Goal: Information Seeking & Learning: Learn about a topic

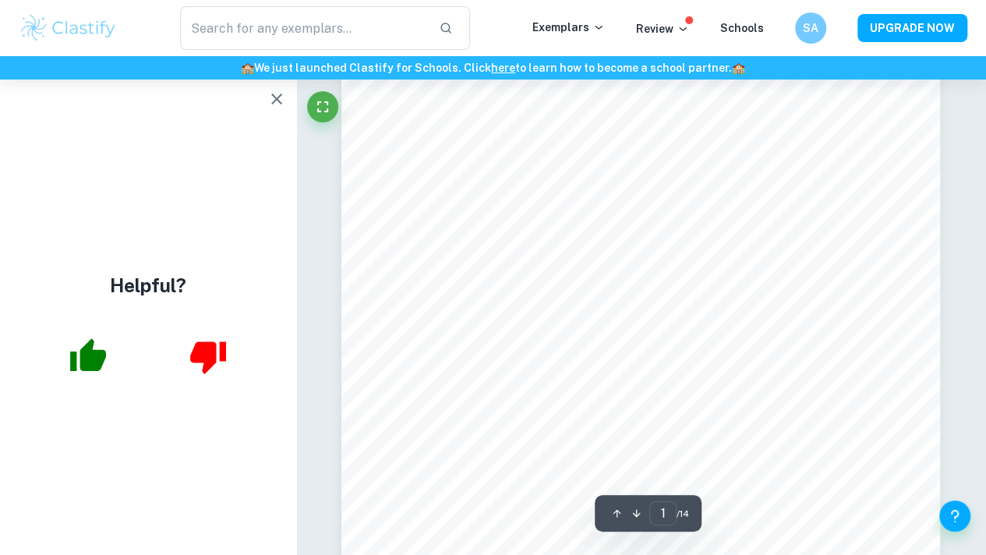
scroll to position [34, 0]
click at [279, 99] on icon "button" at bounding box center [276, 99] width 19 height 19
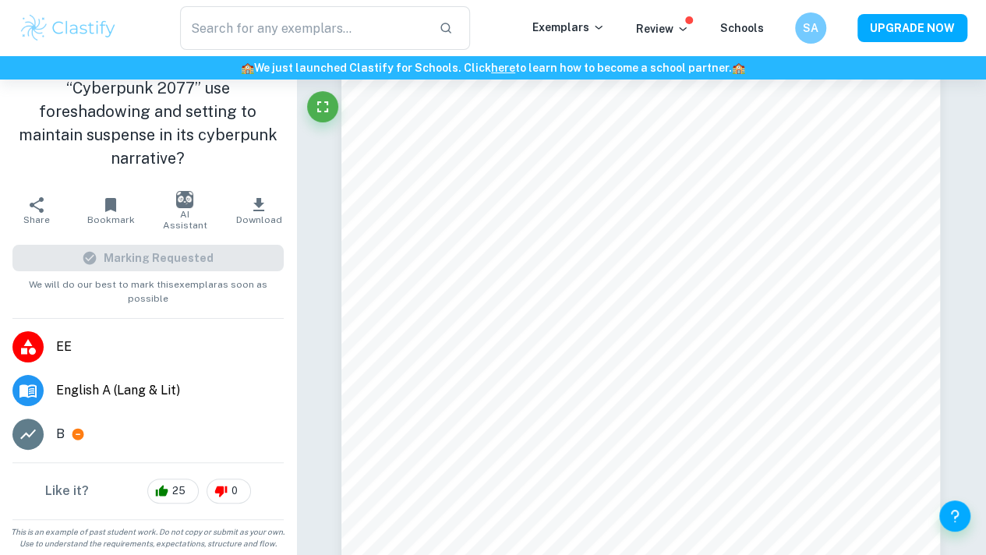
scroll to position [38, 0]
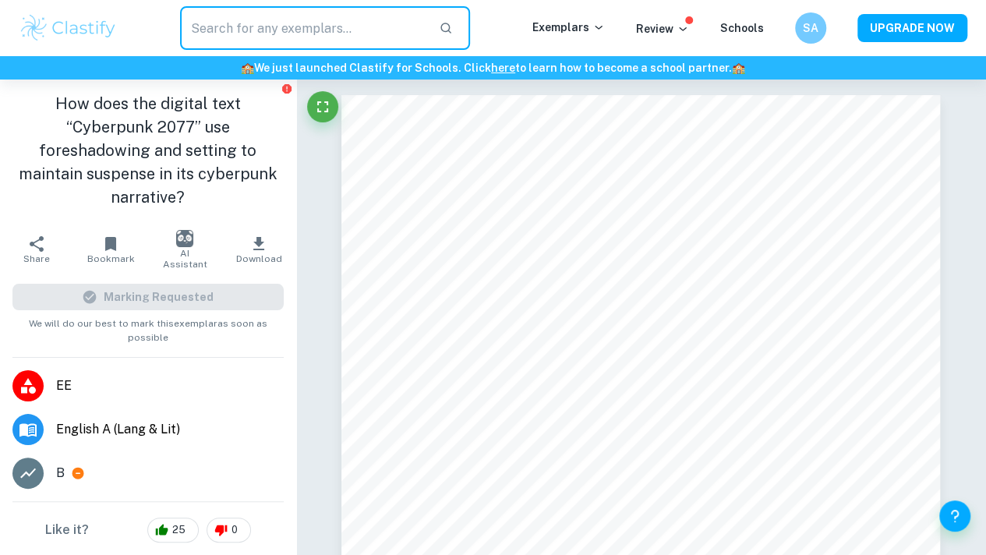
click at [359, 21] on input "text" at bounding box center [303, 28] width 246 height 44
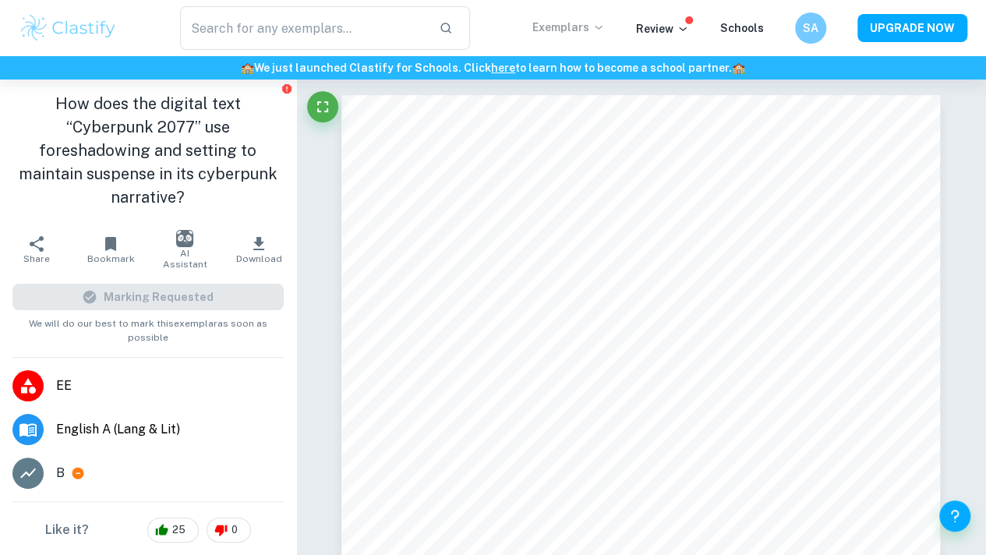
click at [550, 33] on p "Exemplars" at bounding box center [568, 27] width 72 height 17
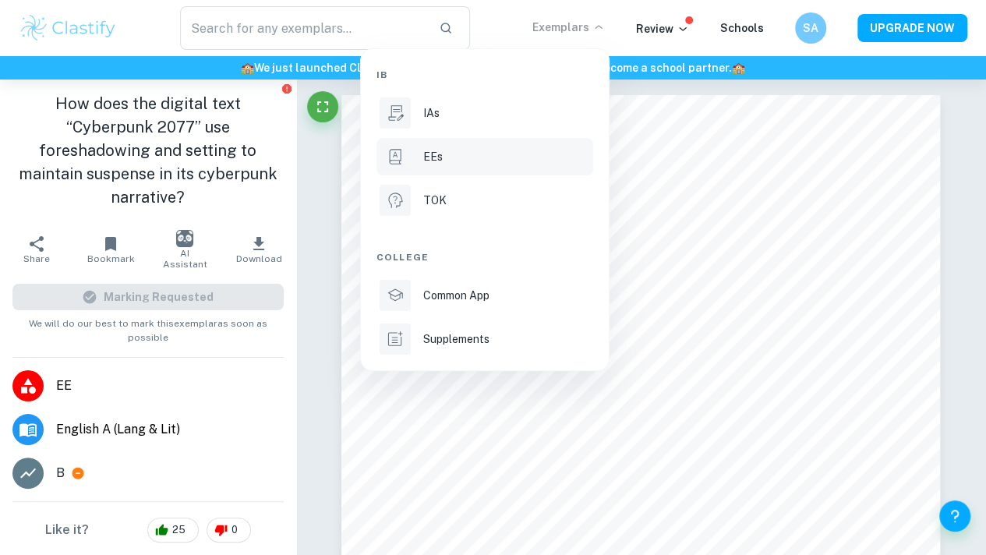
click at [393, 168] on div at bounding box center [394, 156] width 31 height 31
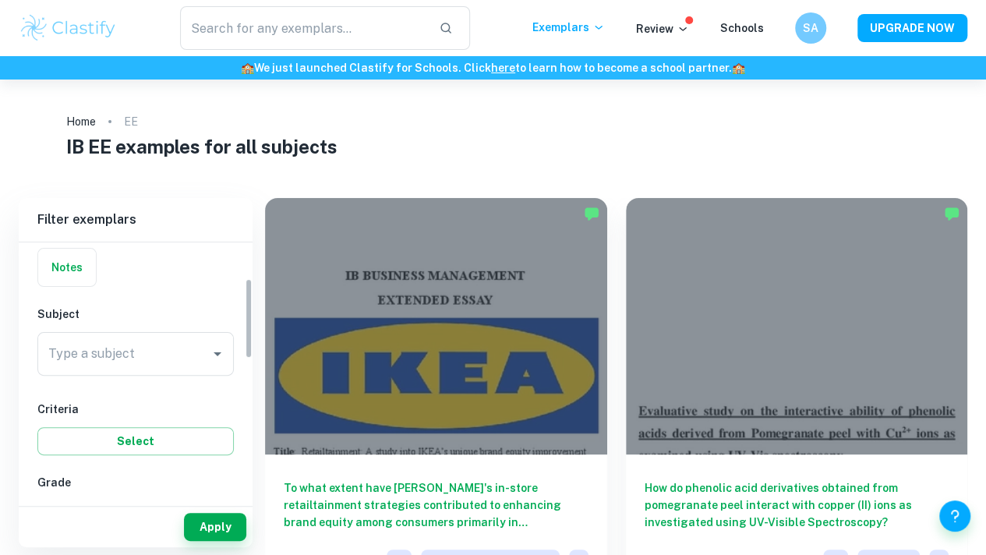
scroll to position [113, 0]
click at [167, 363] on input "Type a subject" at bounding box center [123, 357] width 159 height 30
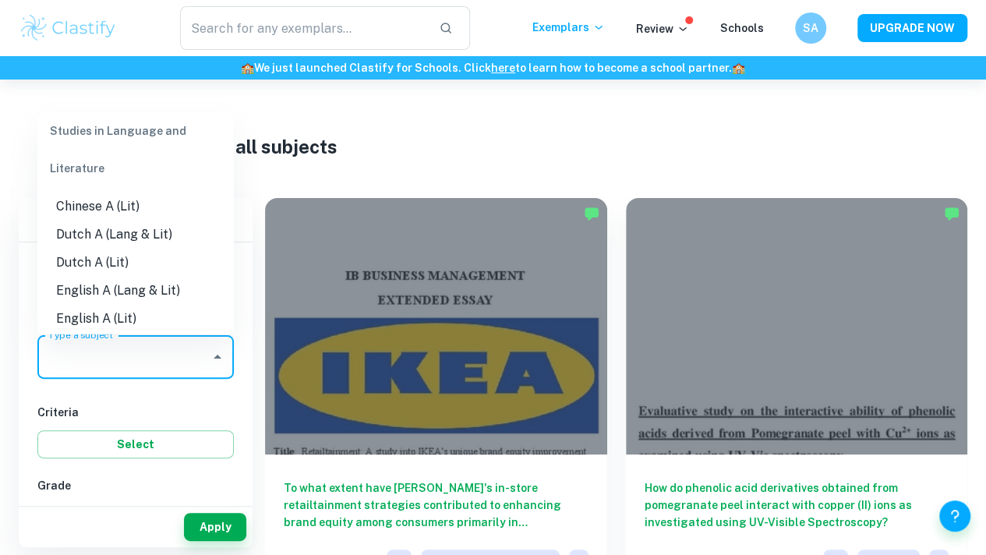
scroll to position [114, 0]
click at [165, 256] on li "English A (Lang & Lit)" at bounding box center [135, 262] width 196 height 28
type input "English A (Lang & Lit)"
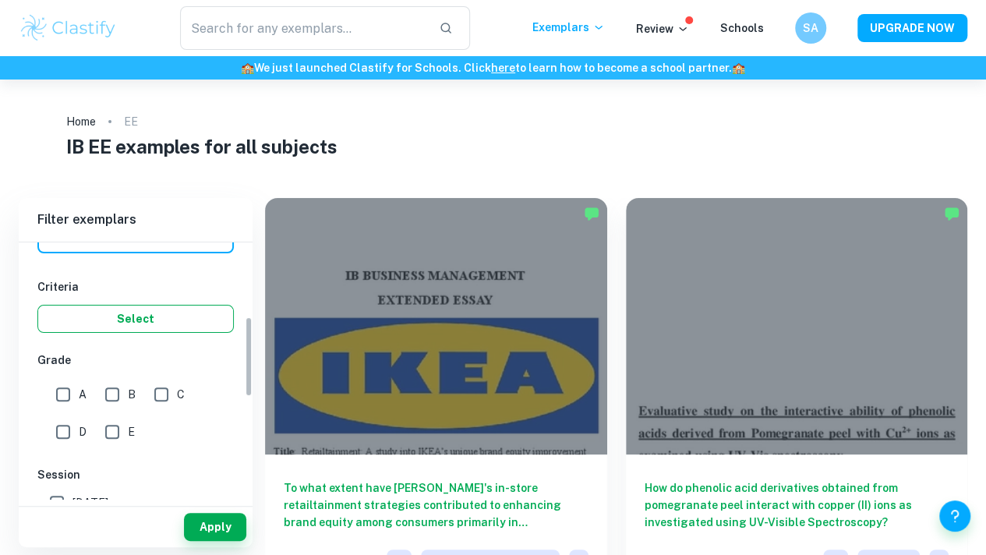
scroll to position [239, 0]
click at [69, 388] on input "A" at bounding box center [63, 393] width 31 height 31
checkbox input "true"
click at [100, 388] on input "B" at bounding box center [112, 393] width 31 height 31
checkbox input "true"
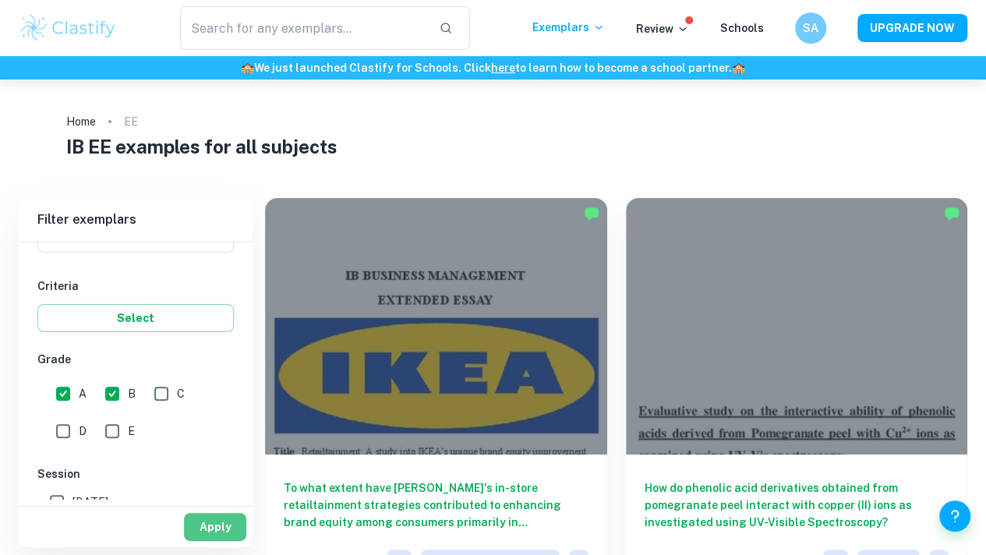
click at [204, 523] on button "Apply" at bounding box center [215, 527] width 62 height 28
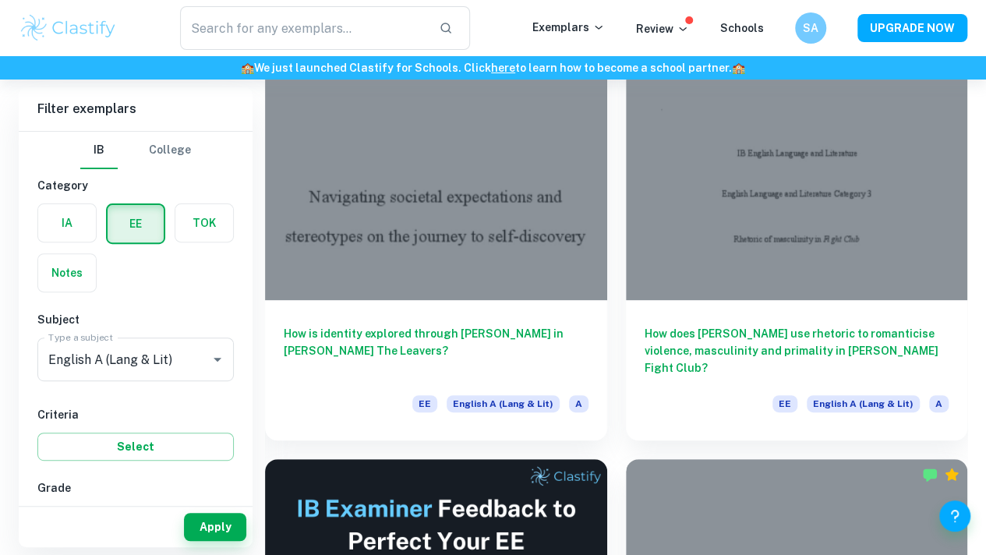
scroll to position [153, 0]
click at [146, 365] on input "English A (Lang & Lit)" at bounding box center [113, 359] width 139 height 30
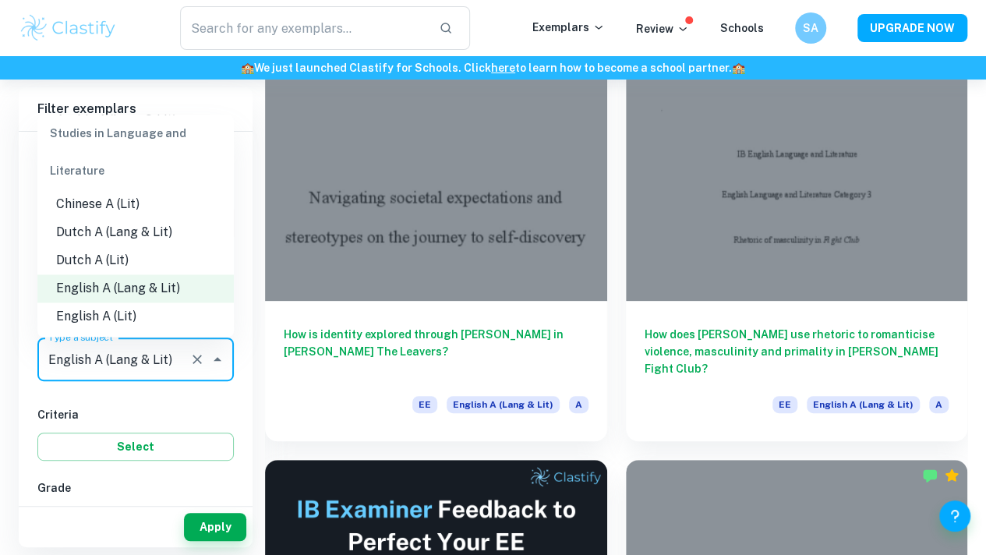
scroll to position [90, 0]
click at [154, 319] on li "English A (Lit)" at bounding box center [135, 316] width 196 height 28
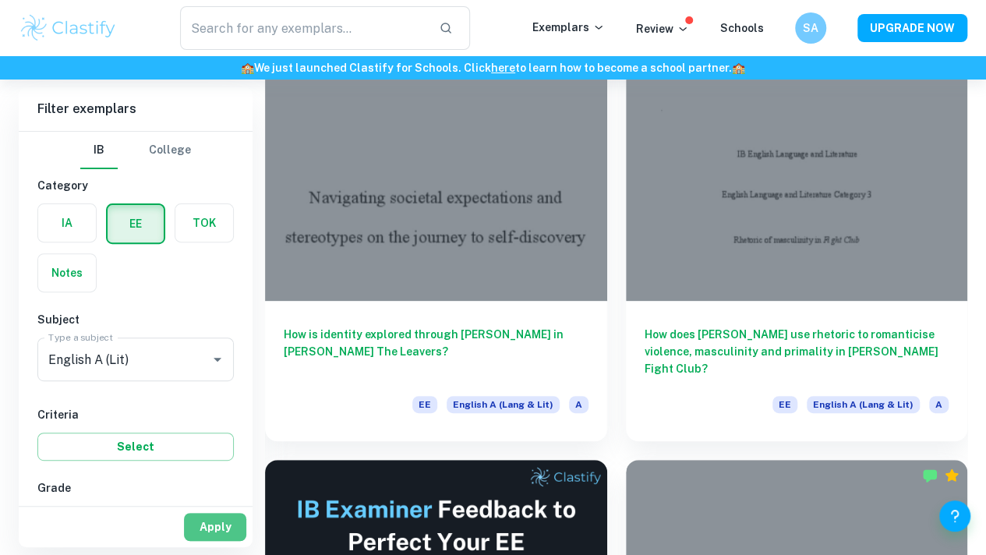
click at [222, 526] on button "Apply" at bounding box center [215, 527] width 62 height 28
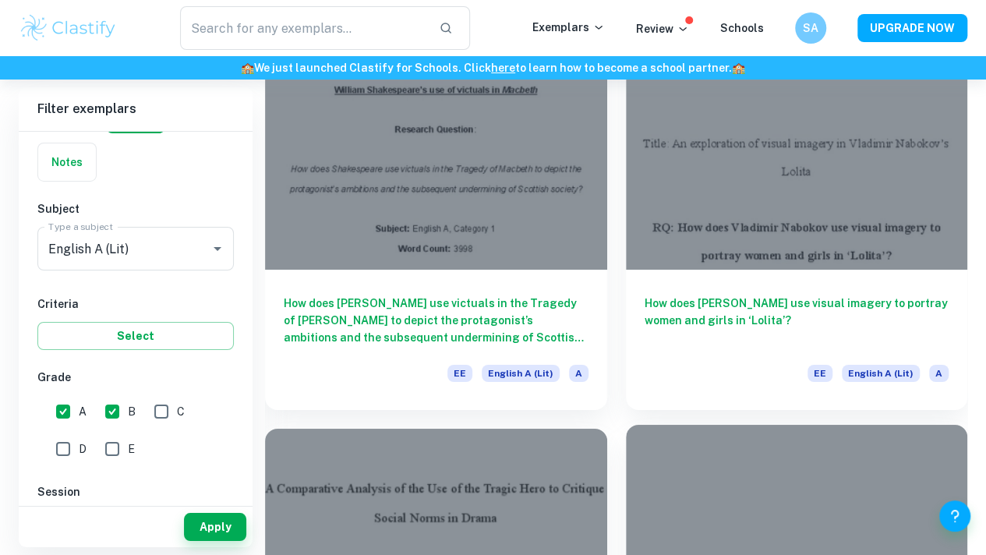
scroll to position [2680, 0]
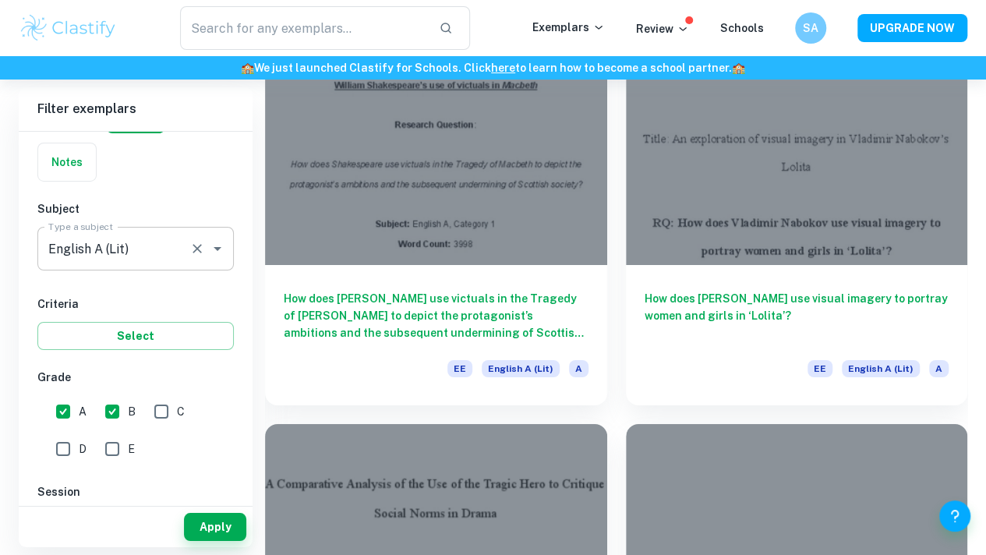
click at [224, 254] on icon "Open" at bounding box center [217, 248] width 19 height 19
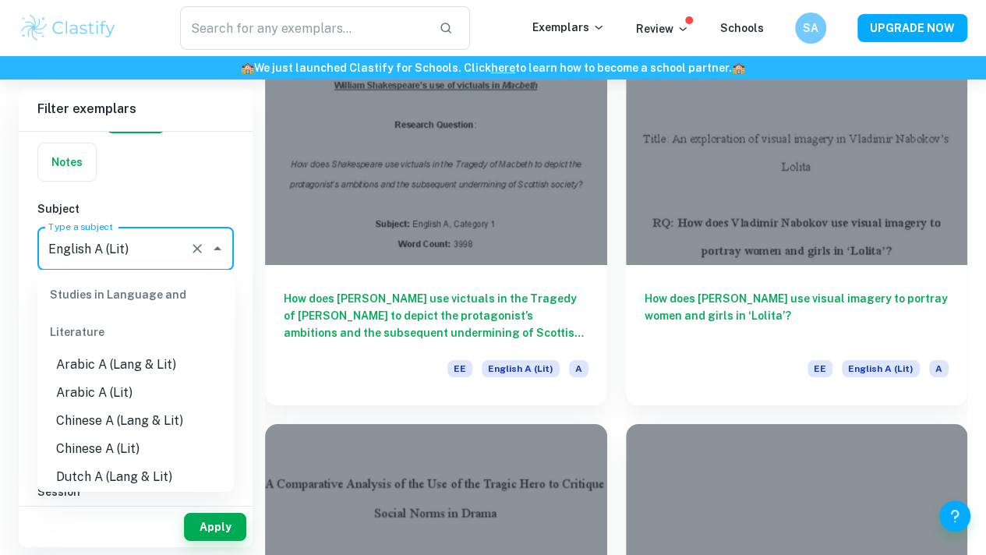
scroll to position [83, 0]
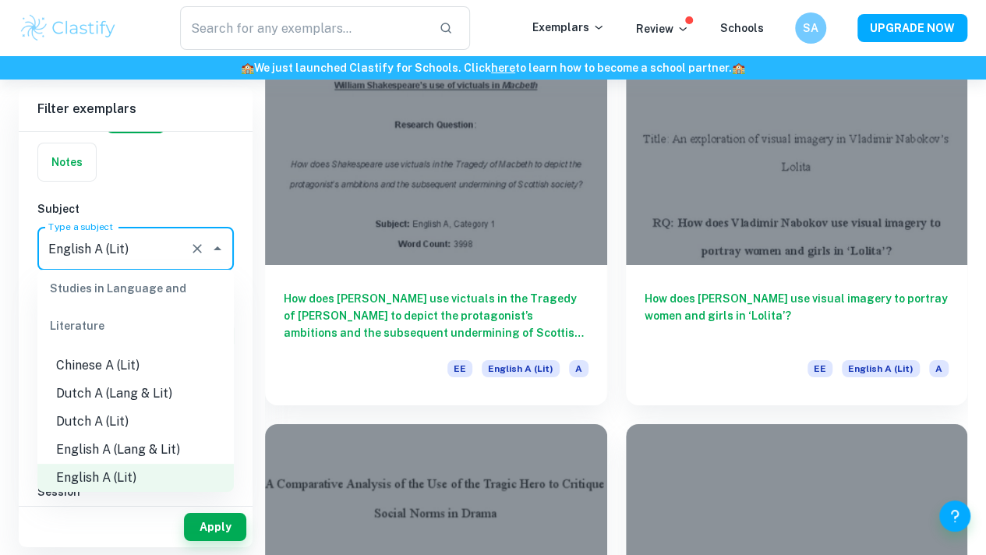
click at [139, 445] on li "English A (Lang & Lit)" at bounding box center [135, 450] width 196 height 28
type input "English A (Lang & Lit)"
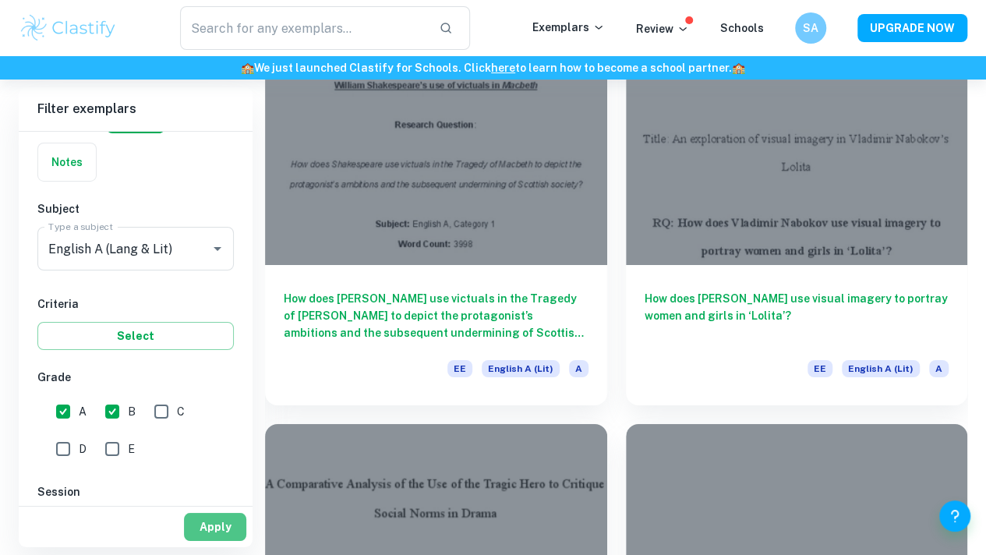
click at [215, 518] on button "Apply" at bounding box center [215, 527] width 62 height 28
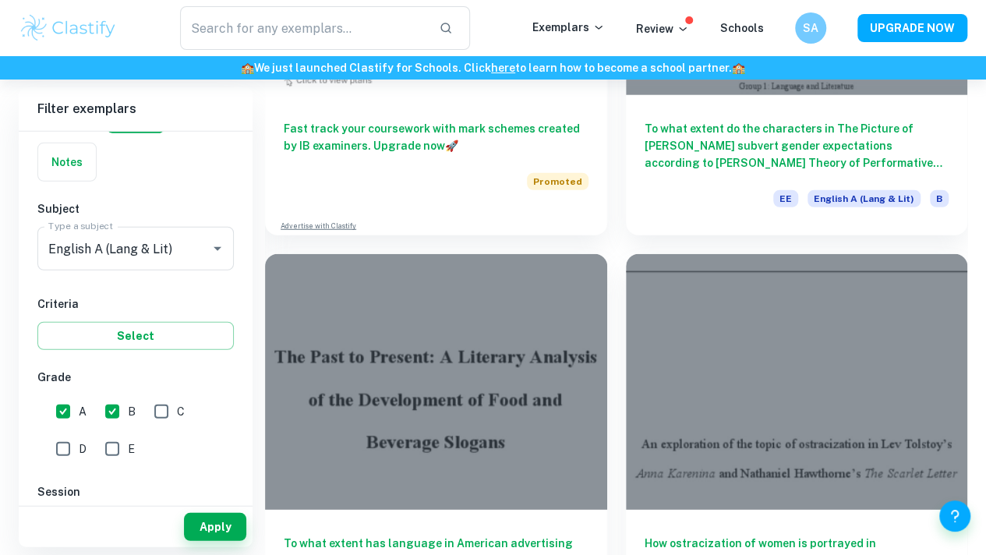
scroll to position [4933, 0]
